Goal: Task Accomplishment & Management: Use online tool/utility

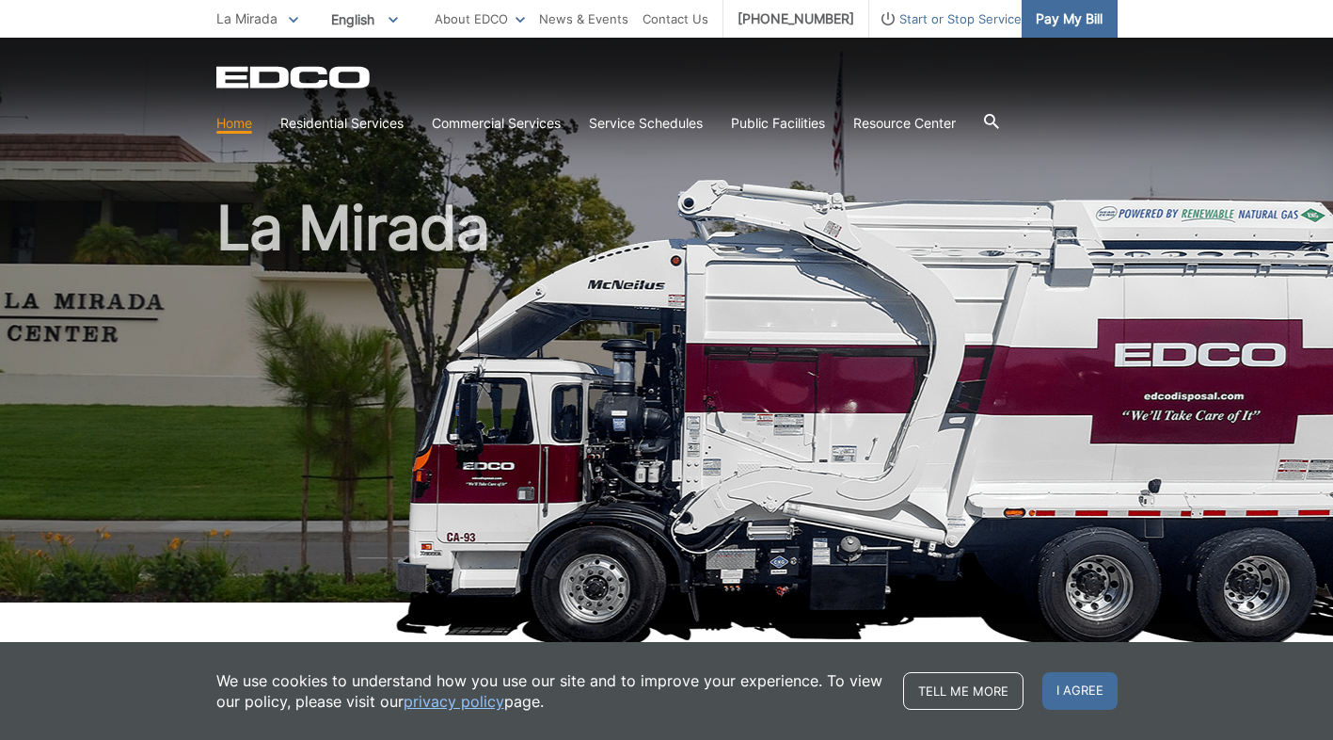
click at [1103, 23] on span "Pay My Bill" at bounding box center [1069, 18] width 67 height 21
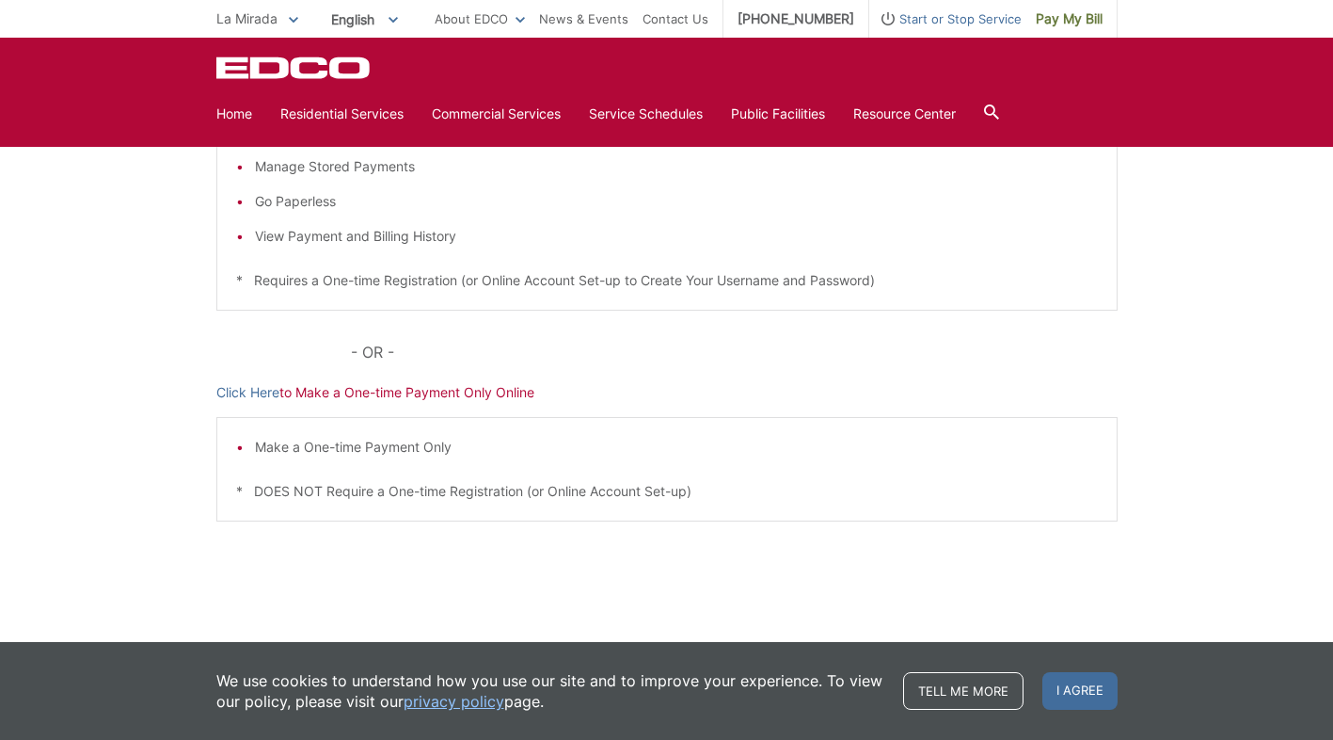
scroll to position [565, 0]
click at [296, 389] on div "Pay Your [PERSON_NAME] Here to View, Pay, and Manage Your Bill Online Make a On…" at bounding box center [667, 264] width 902 height 758
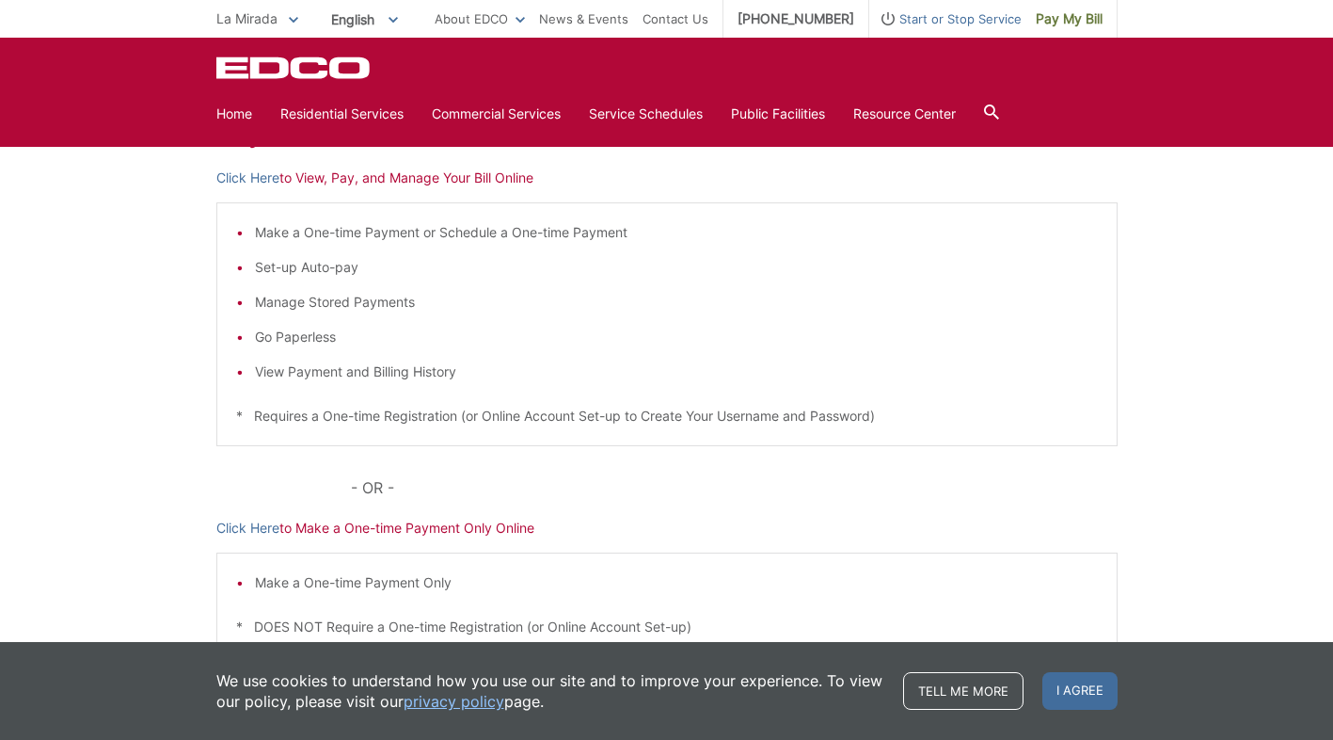
scroll to position [282, 0]
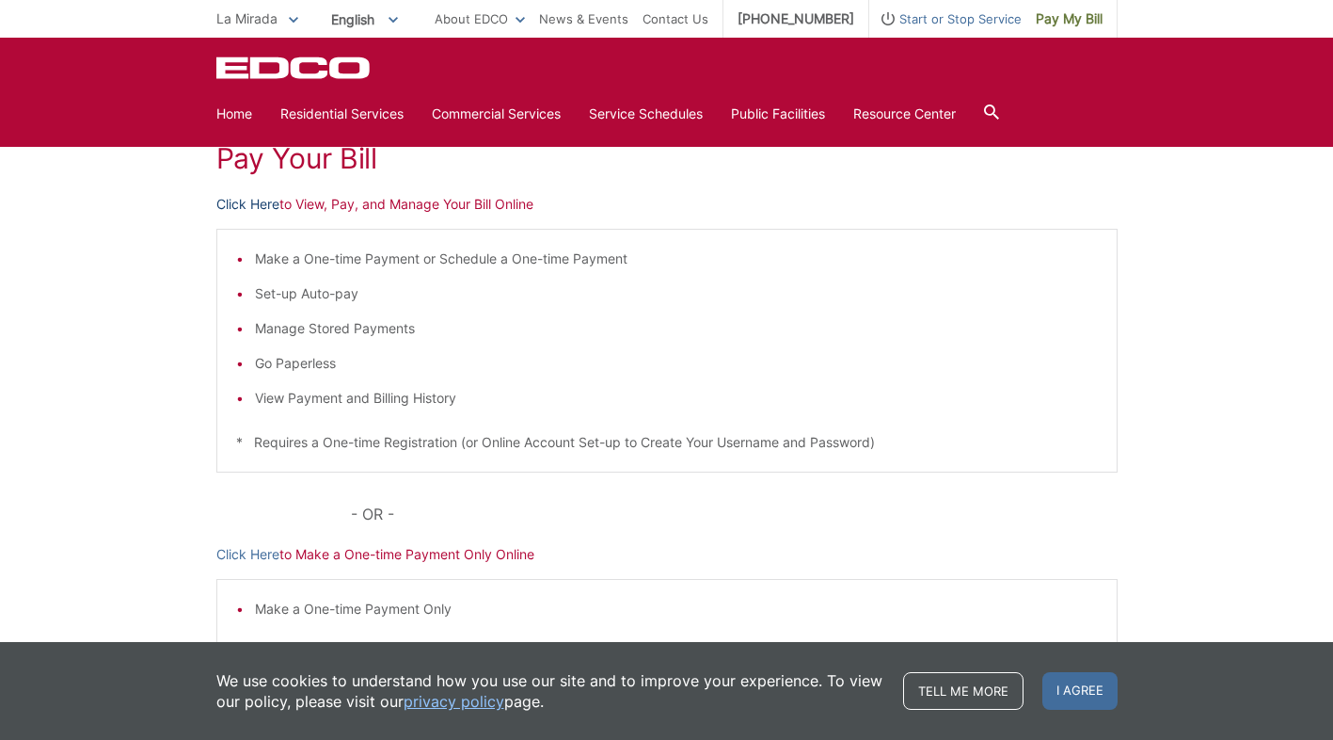
click at [216, 215] on link "Click Here" at bounding box center [247, 204] width 63 height 21
